Goal: Task Accomplishment & Management: Manage account settings

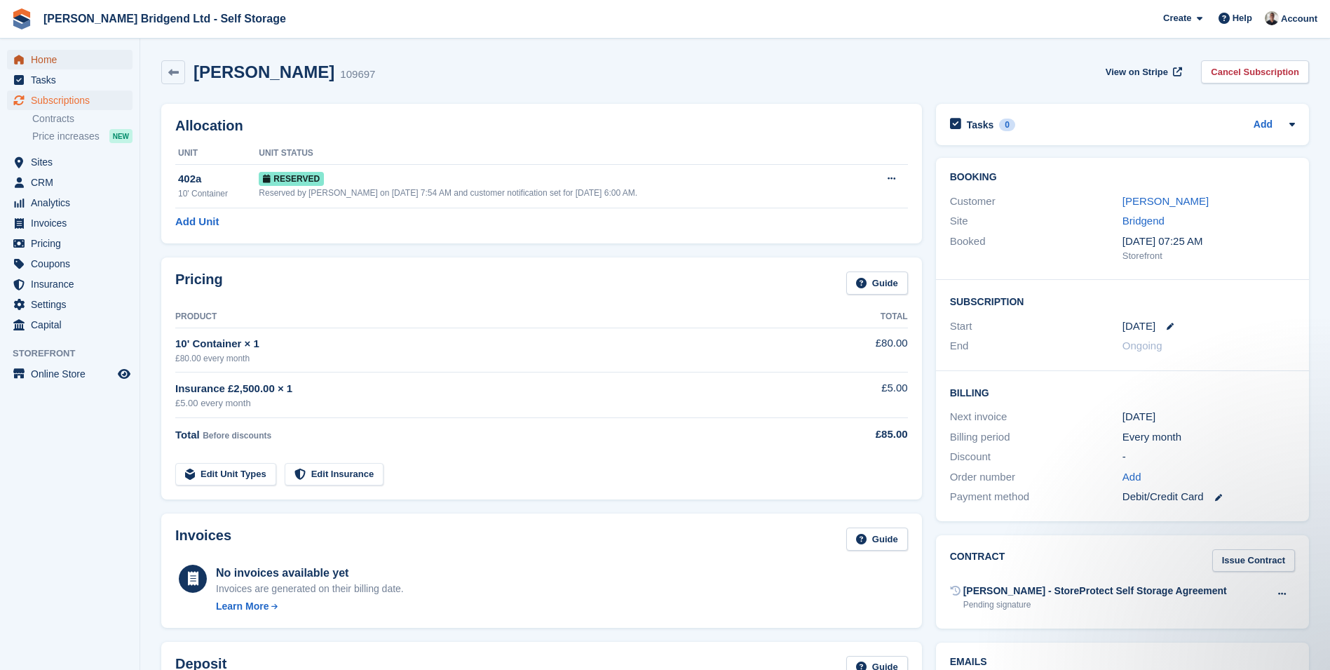
click at [66, 65] on span "Home" at bounding box center [73, 60] width 84 height 20
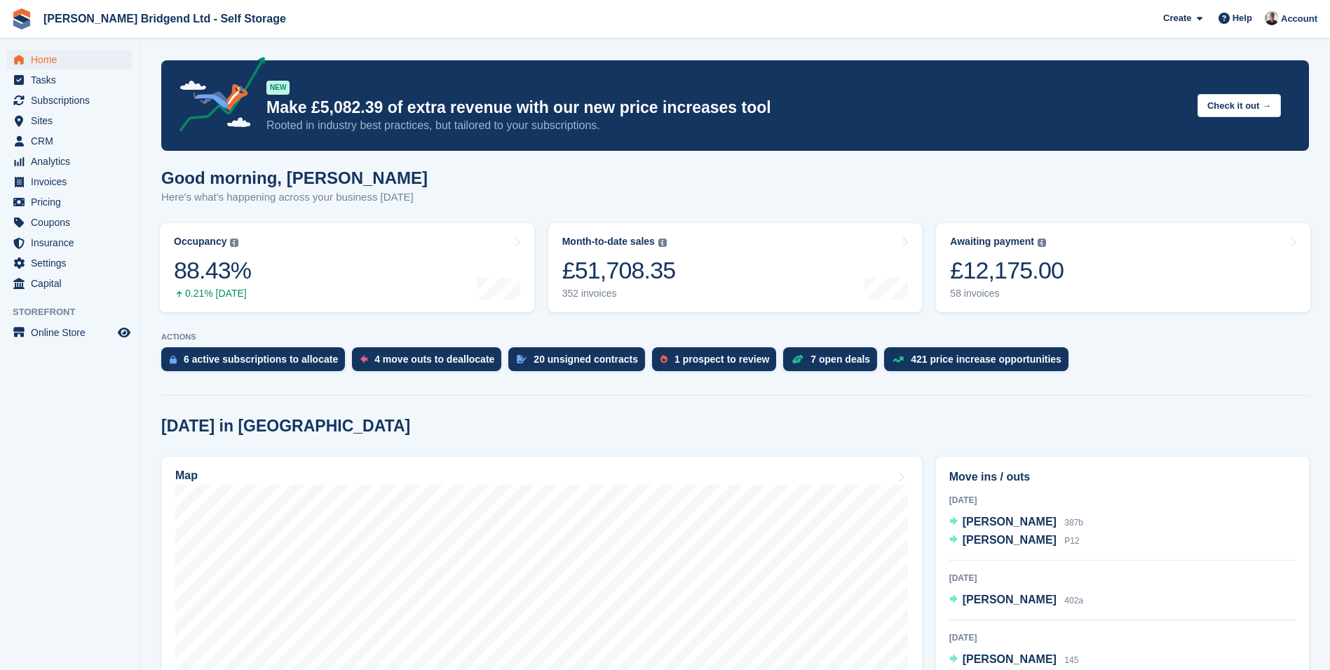
click at [959, 196] on div "Good morning, [PERSON_NAME] Here's what's happening across your business [DATE]" at bounding box center [735, 195] width 1148 height 54
click at [58, 139] on span "CRM" at bounding box center [73, 141] width 84 height 20
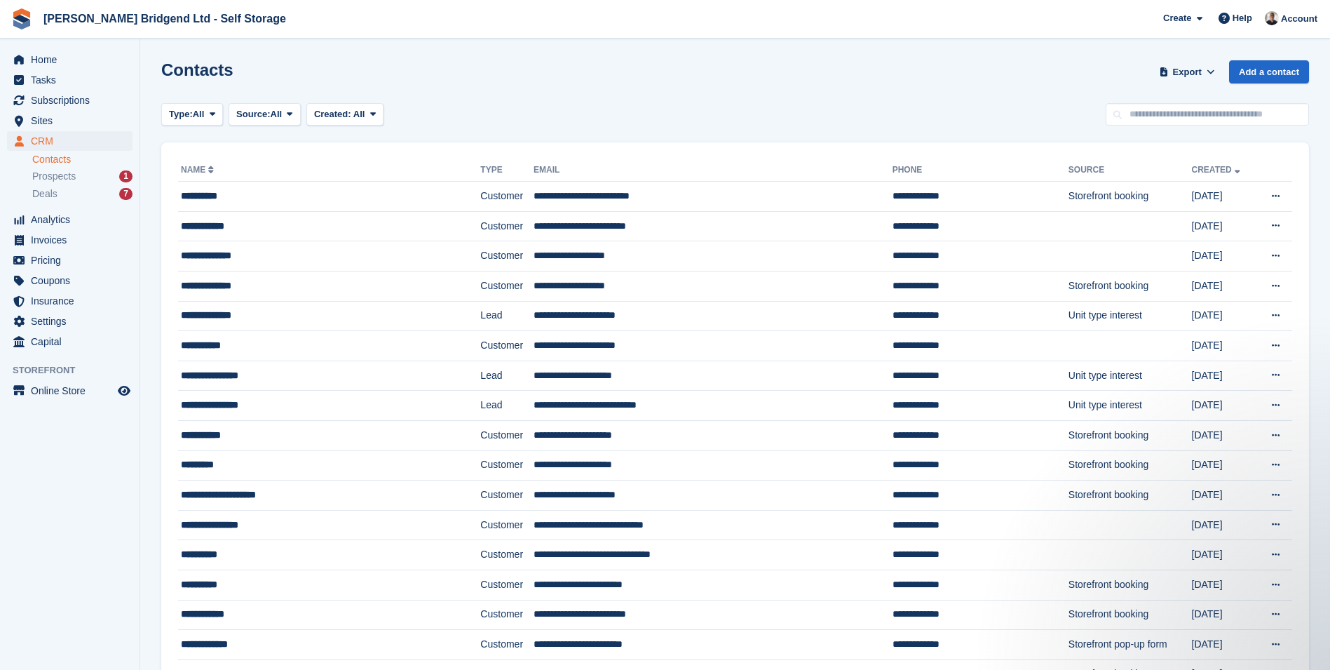
click at [83, 175] on div "Prospects 1" at bounding box center [82, 176] width 100 height 13
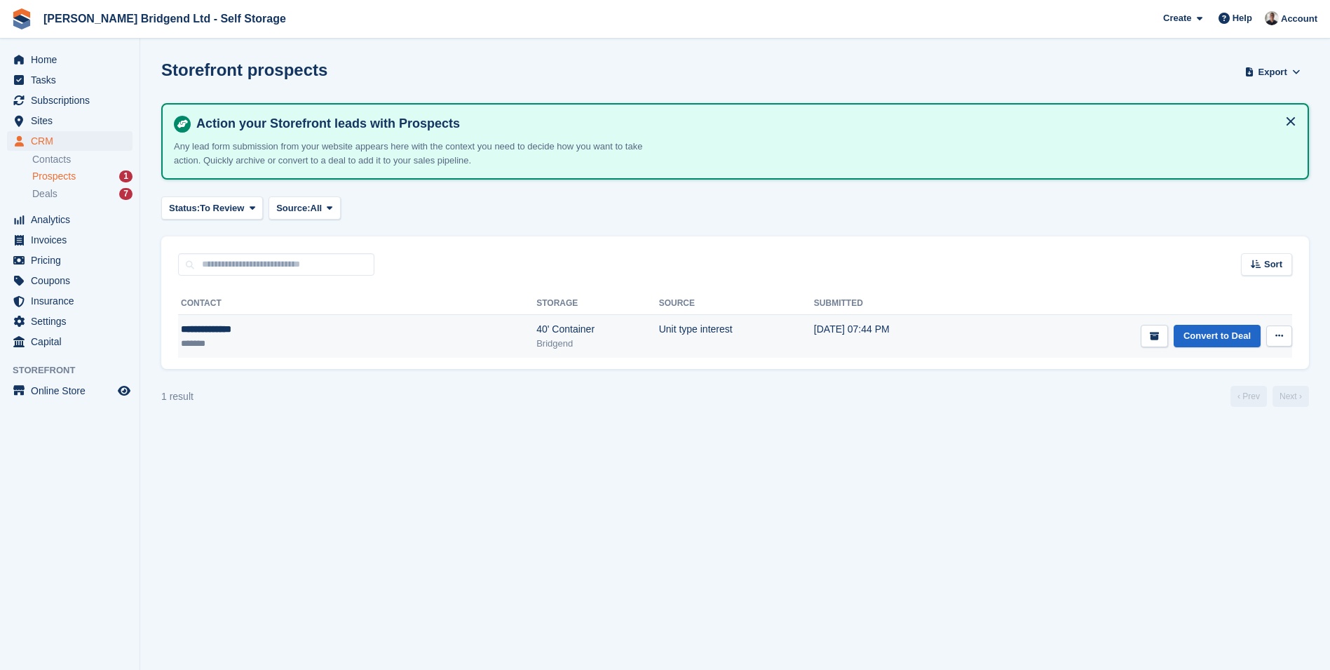
click at [1276, 336] on icon at bounding box center [1280, 335] width 8 height 9
click at [1238, 410] on p "Delete prospect" at bounding box center [1225, 412] width 122 height 18
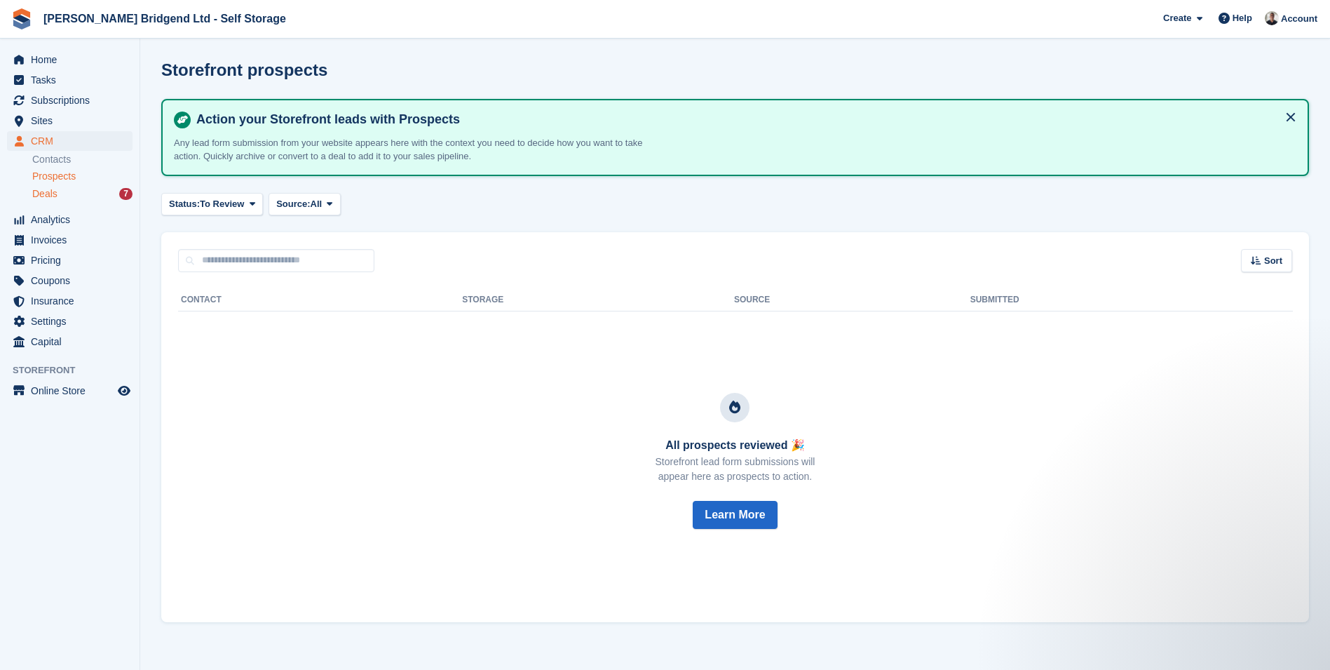
click at [71, 200] on div "Deals 7" at bounding box center [82, 193] width 100 height 13
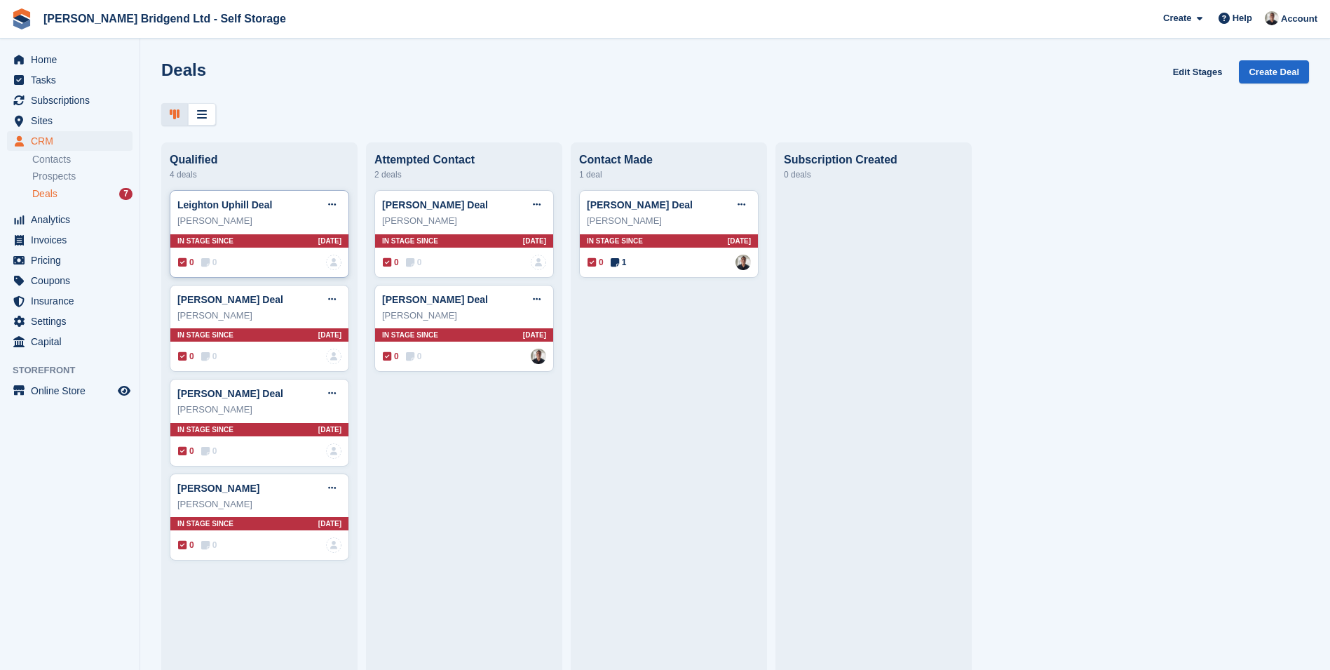
click at [253, 228] on div "Leighton Uphill" at bounding box center [259, 221] width 164 height 14
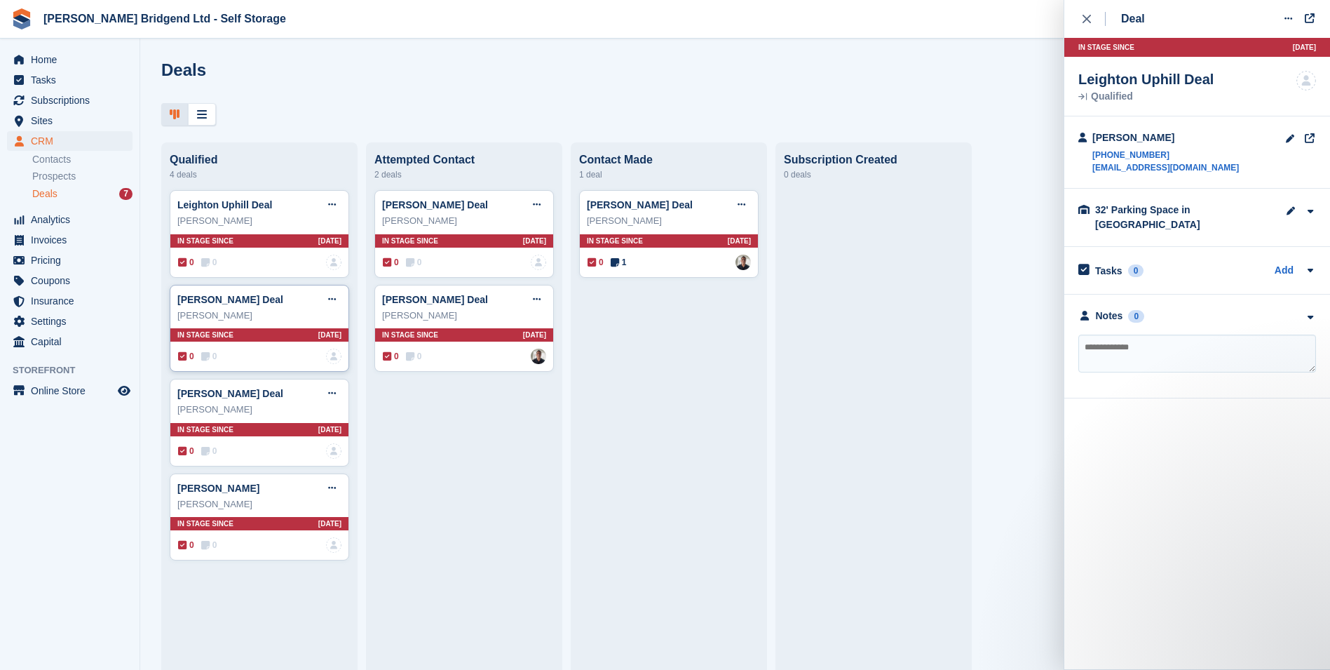
click at [269, 313] on div "Daniel Finnemore" at bounding box center [259, 316] width 164 height 14
click at [278, 409] on div "Melissa Morgan" at bounding box center [259, 410] width 164 height 14
click at [1305, 313] on icon "button" at bounding box center [1311, 317] width 12 height 9
click at [490, 222] on div "Geraint Wallis" at bounding box center [464, 221] width 164 height 14
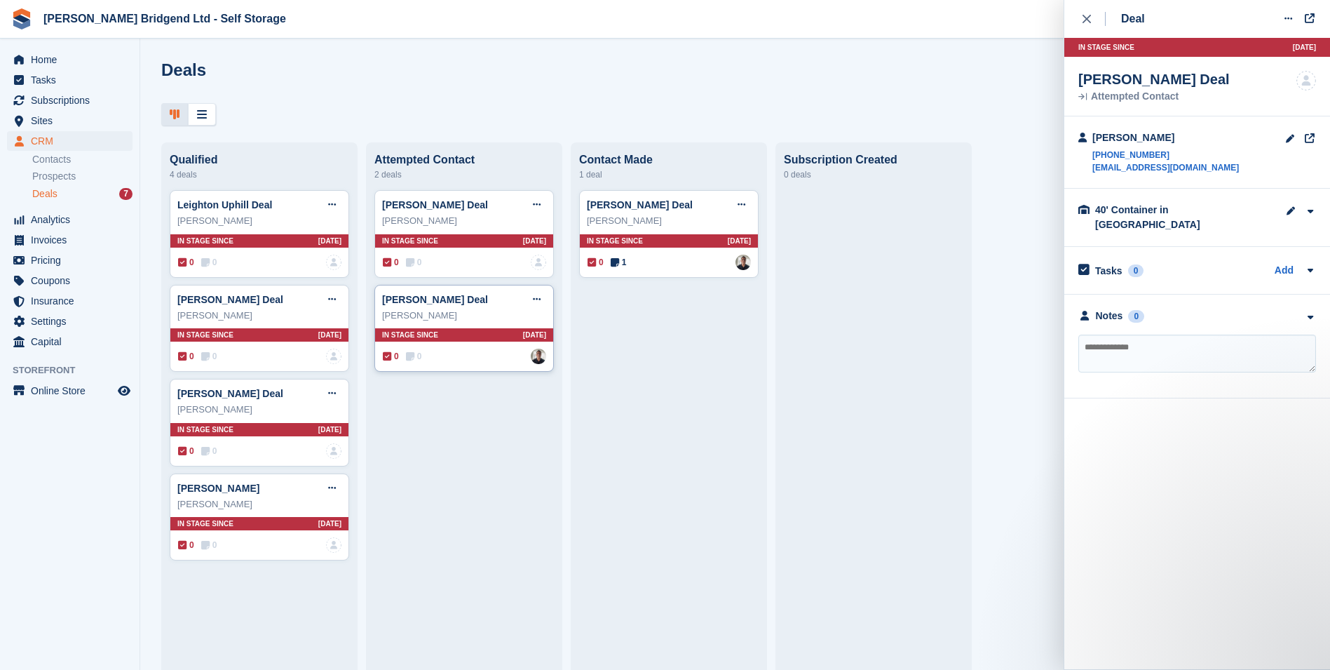
click at [480, 314] on div "Geraint Wallis" at bounding box center [464, 316] width 164 height 14
click at [661, 224] on div "steven hammacott" at bounding box center [669, 221] width 164 height 14
click at [1257, 309] on div "Notes 1" at bounding box center [1198, 316] width 238 height 15
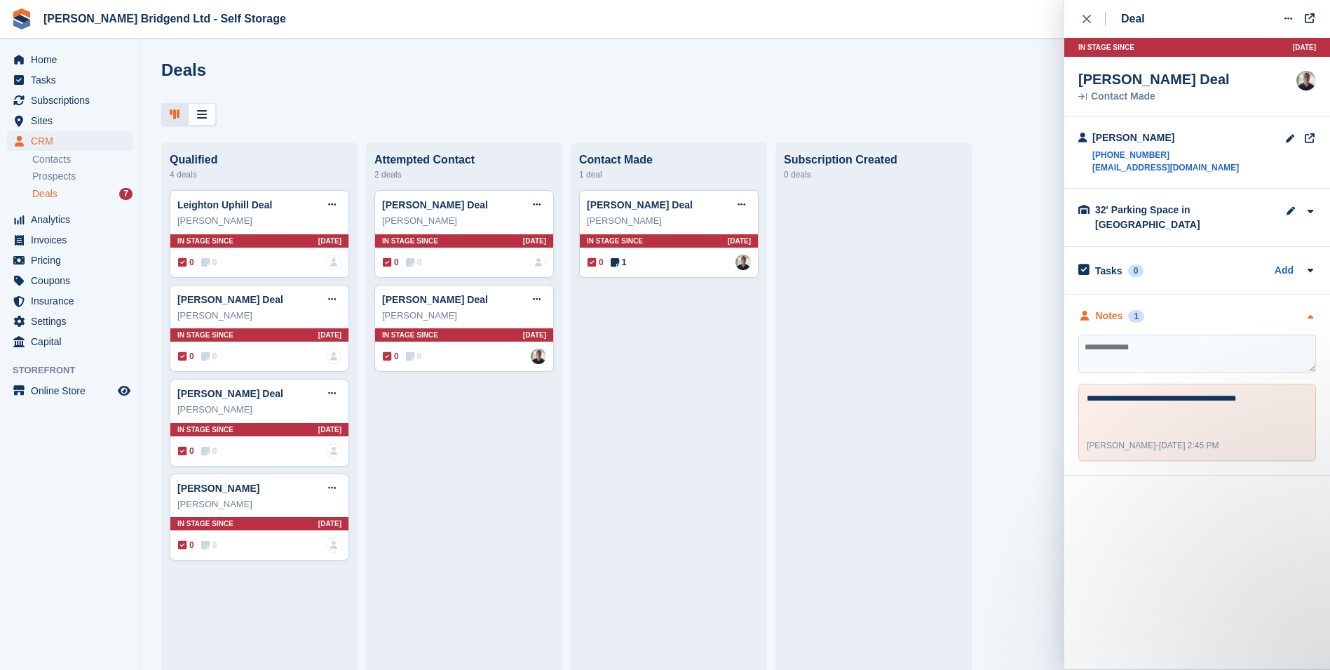
click at [1257, 309] on div "Notes 1" at bounding box center [1198, 316] width 238 height 15
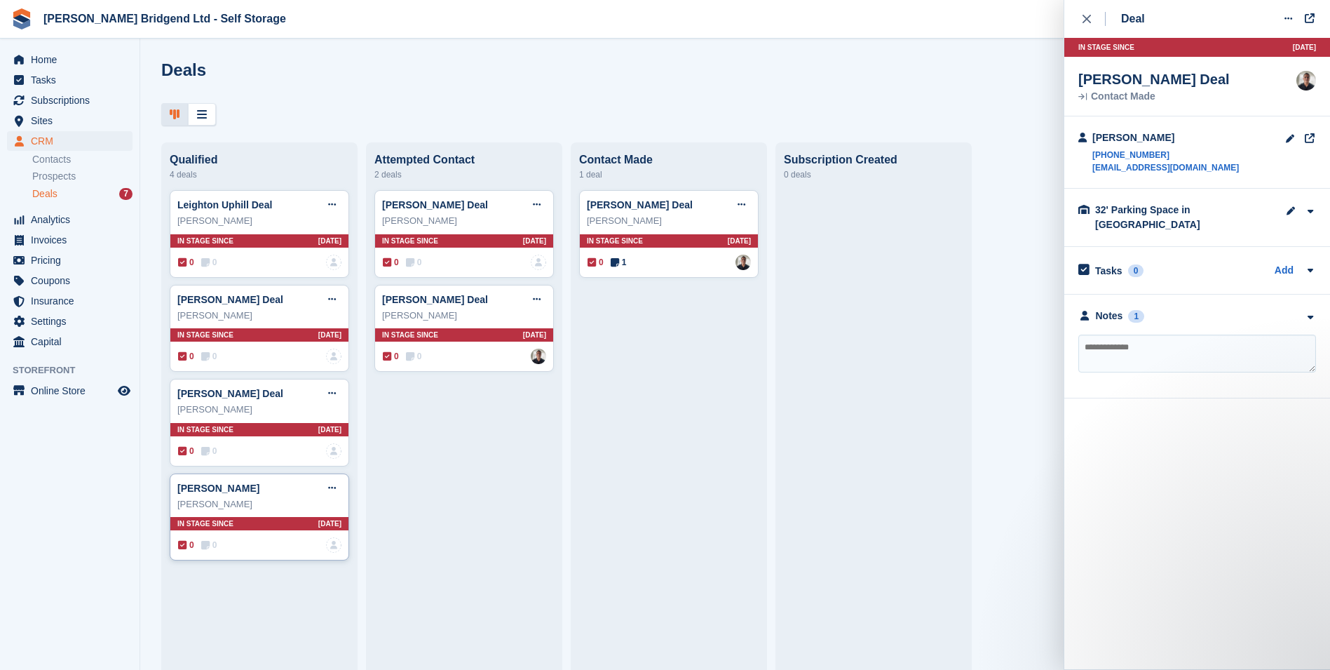
click at [288, 491] on div "Heidi archer Deal Edit deal Mark as won Mark as lost Delete deal" at bounding box center [259, 488] width 164 height 21
click at [301, 402] on div "Melissa Morgan Deal Edit deal Mark as won Mark as lost Delete deal" at bounding box center [259, 393] width 164 height 21
